Goal: Navigation & Orientation: Go to known website

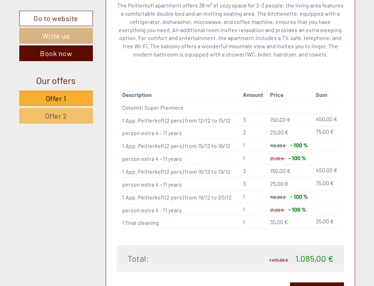
scroll to position [697, 0]
click at [56, 119] on span "Offer 2" at bounding box center [56, 116] width 22 height 9
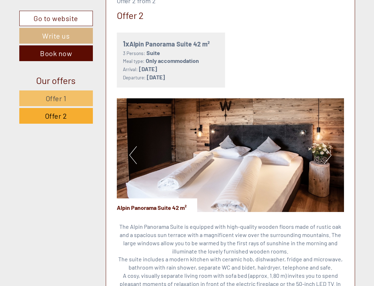
scroll to position [497, 0]
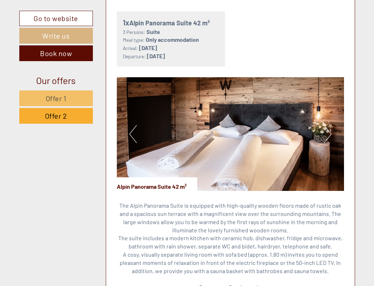
click at [327, 125] on button "Next" at bounding box center [328, 134] width 8 height 18
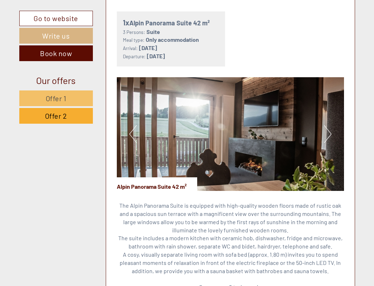
click at [327, 125] on button "Next" at bounding box center [328, 134] width 8 height 18
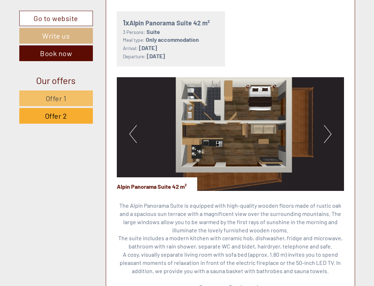
click at [327, 125] on button "Next" at bounding box center [328, 134] width 8 height 18
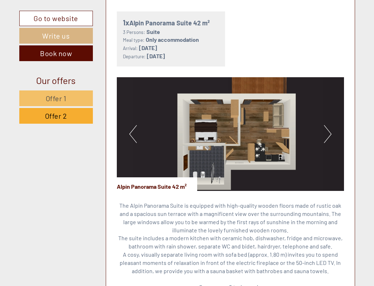
click at [327, 125] on button "Next" at bounding box center [328, 134] width 8 height 18
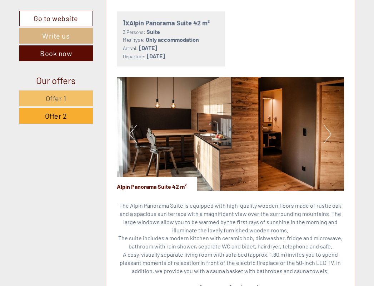
click at [327, 125] on button "Next" at bounding box center [328, 134] width 8 height 18
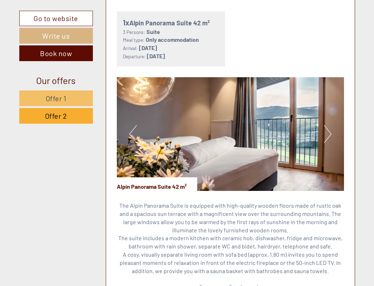
click at [327, 125] on button "Next" at bounding box center [328, 134] width 8 height 18
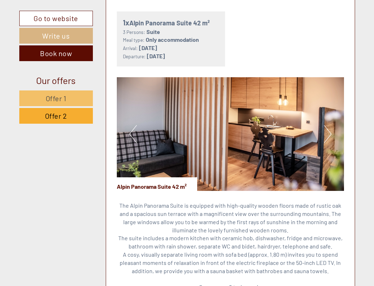
click at [327, 125] on button "Next" at bounding box center [328, 134] width 8 height 18
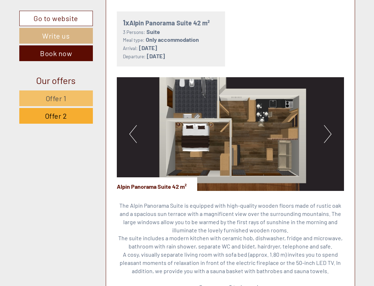
click at [327, 125] on button "Next" at bounding box center [328, 134] width 8 height 18
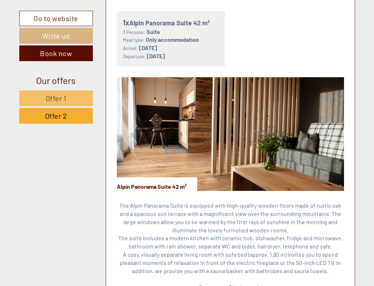
click at [327, 125] on button "Next" at bounding box center [328, 134] width 8 height 18
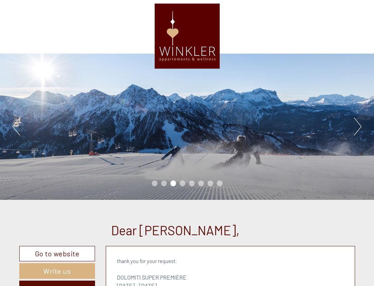
scroll to position [0, 0]
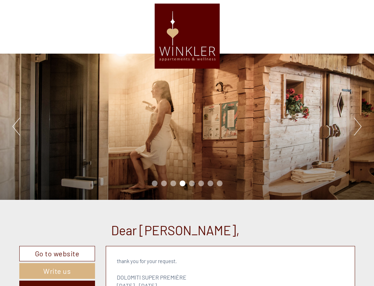
click at [356, 129] on button "Next" at bounding box center [358, 127] width 8 height 18
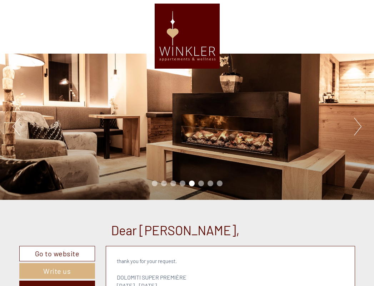
click at [356, 129] on button "Next" at bounding box center [358, 127] width 8 height 18
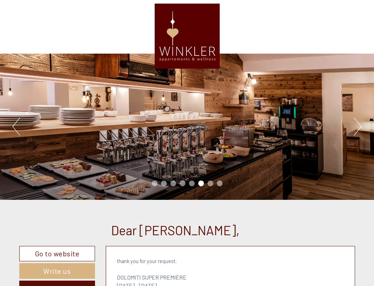
click at [356, 129] on button "Next" at bounding box center [358, 127] width 8 height 18
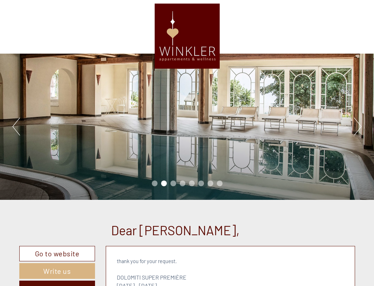
click at [49, 253] on link "Go to website" at bounding box center [57, 253] width 76 height 15
